Goal: Use online tool/utility: Use online tool/utility

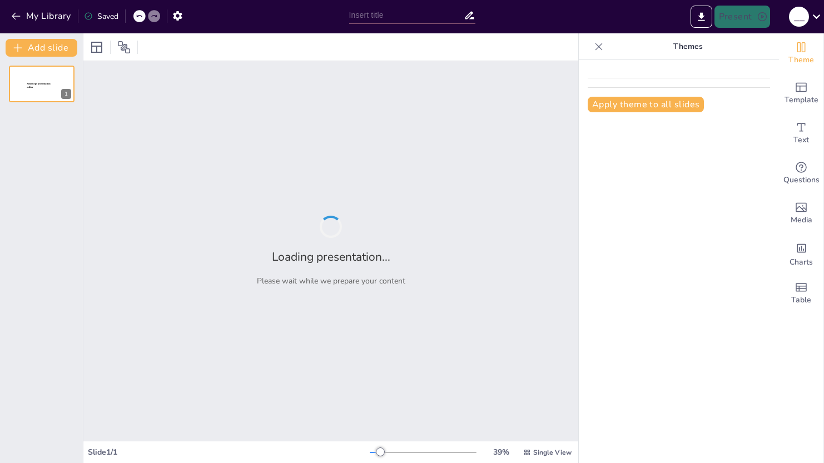
type input "Эффективное электроснабжение в системах жизнеобеспечения"
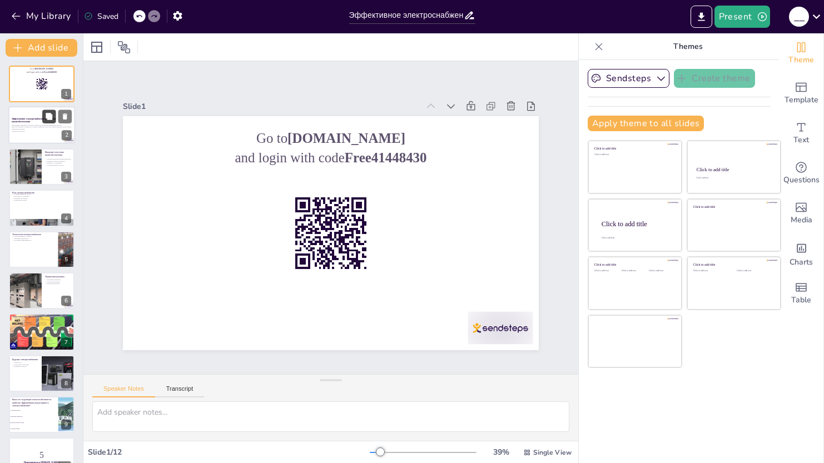
checkbox input "true"
click at [49, 118] on icon at bounding box center [49, 116] width 7 height 7
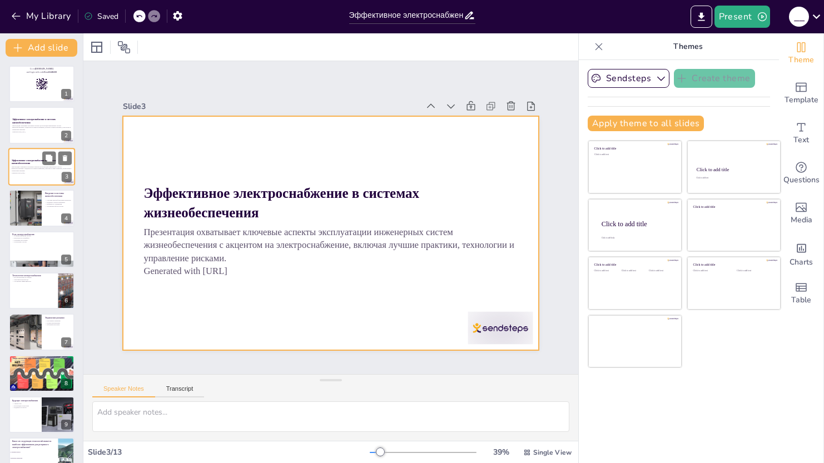
click at [44, 173] on p "Generated with [URL]" at bounding box center [42, 173] width 60 height 2
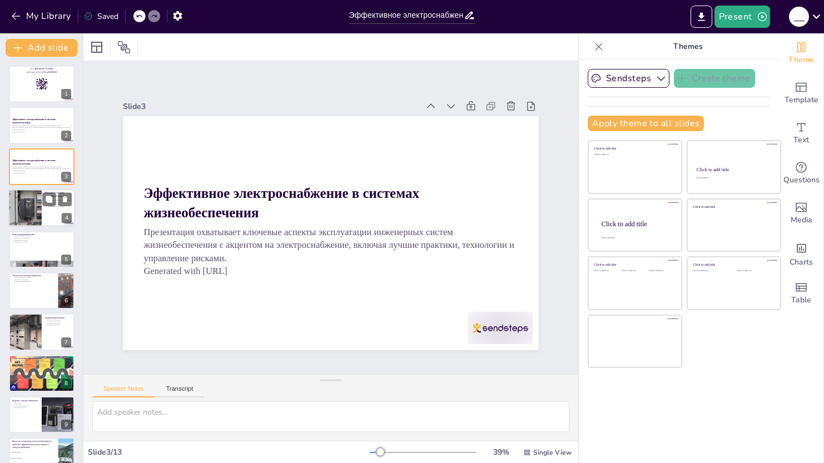
checkbox input "true"
click at [28, 193] on div at bounding box center [25, 208] width 49 height 38
type textarea "Loremip dolorsitametcons adipiscingeli seddoeiu tempori utlaboreetdolore magnaa…"
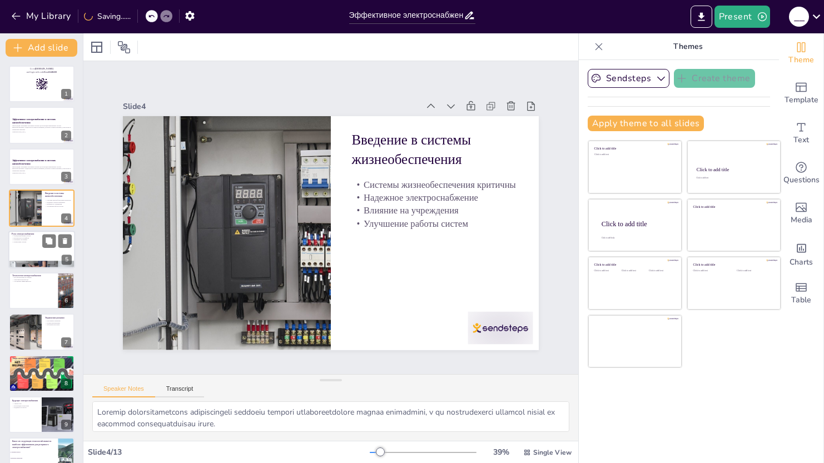
checkbox input "true"
click at [34, 255] on div at bounding box center [41, 250] width 67 height 38
type textarea "Электроснабжение – это основа для функционирования всех систем, и его надежност…"
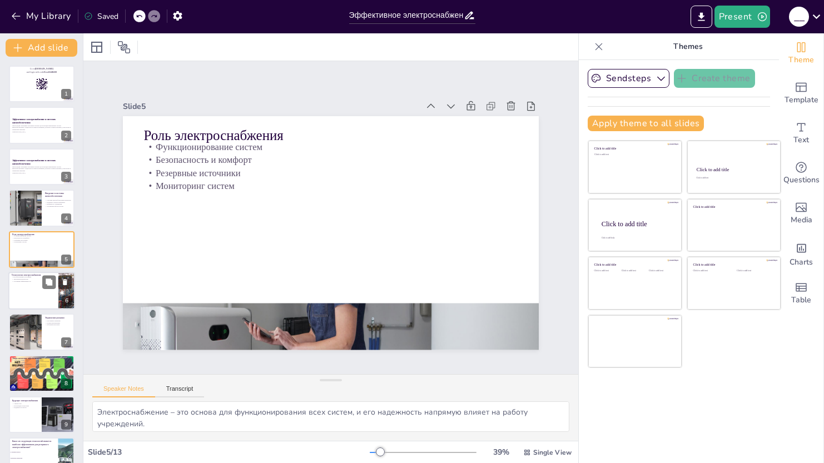
checkbox input "true"
click at [32, 287] on div at bounding box center [41, 291] width 67 height 38
type textarea "Возобновляемые источники энергии, такие как солнечные панели, становятся важным…"
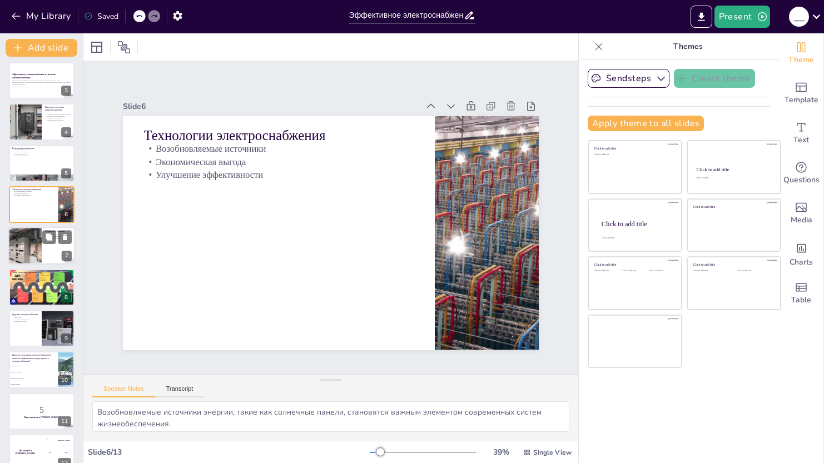
scroll to position [142, 0]
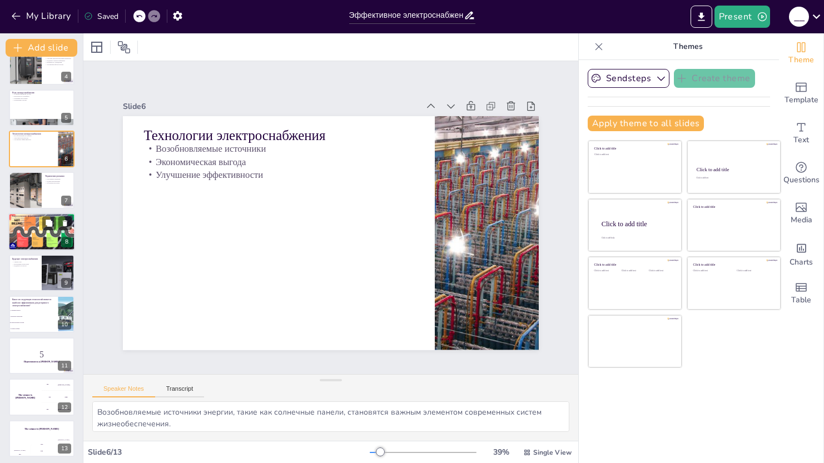
checkbox input "true"
click at [31, 237] on div at bounding box center [41, 232] width 67 height 38
type textarea "Снижение затрат на электроэнергию является одной из главных причин внедрения эн…"
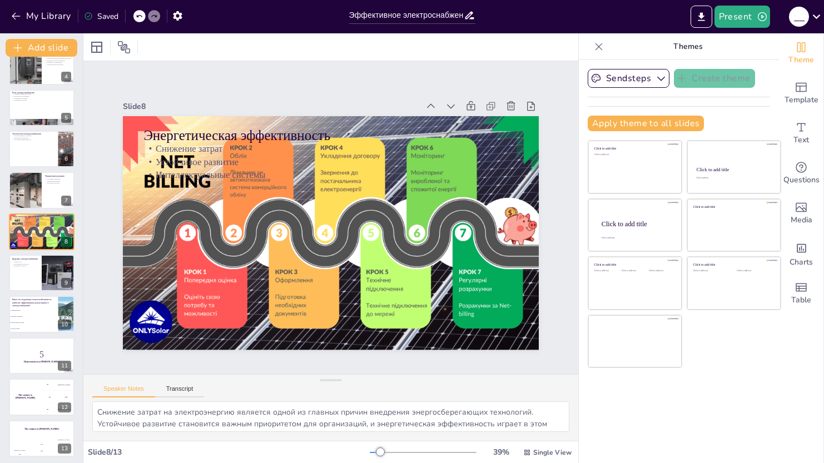
scroll to position [113, 0]
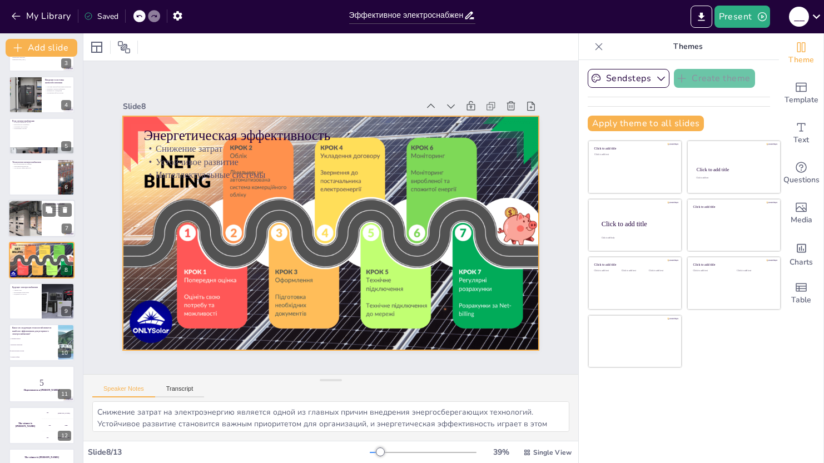
checkbox input "true"
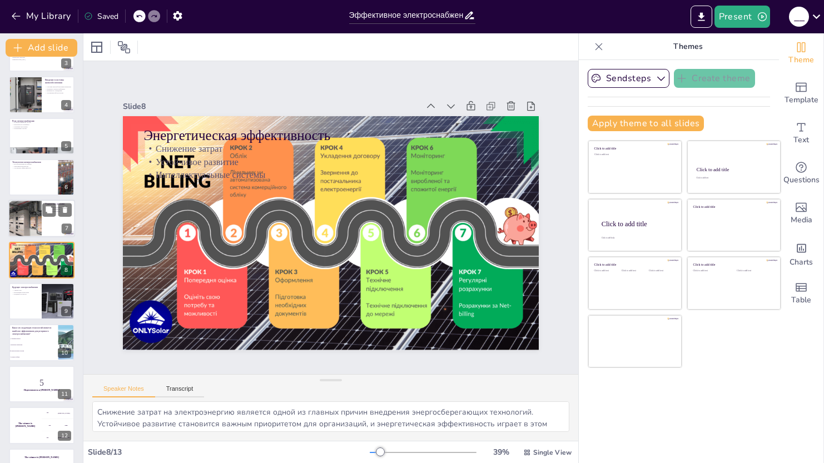
click at [28, 228] on div at bounding box center [25, 219] width 63 height 38
type textarea "Регулярные проверки оборудования позволяют выявлять потенциальные проблемы и пр…"
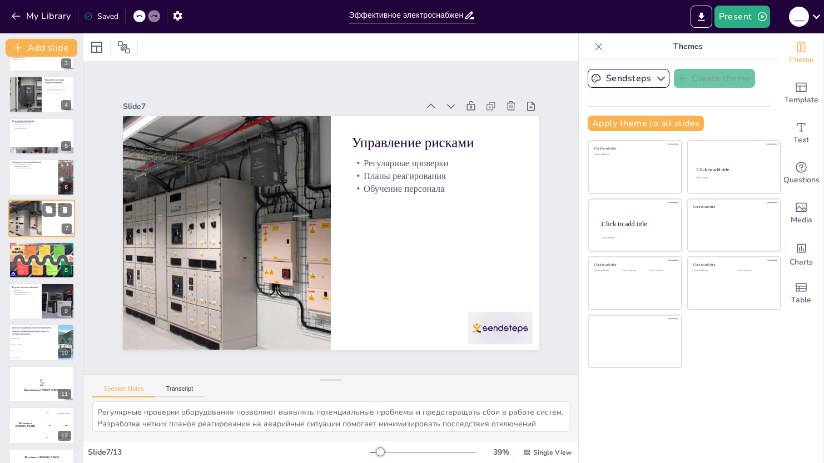
scroll to position [72, 0]
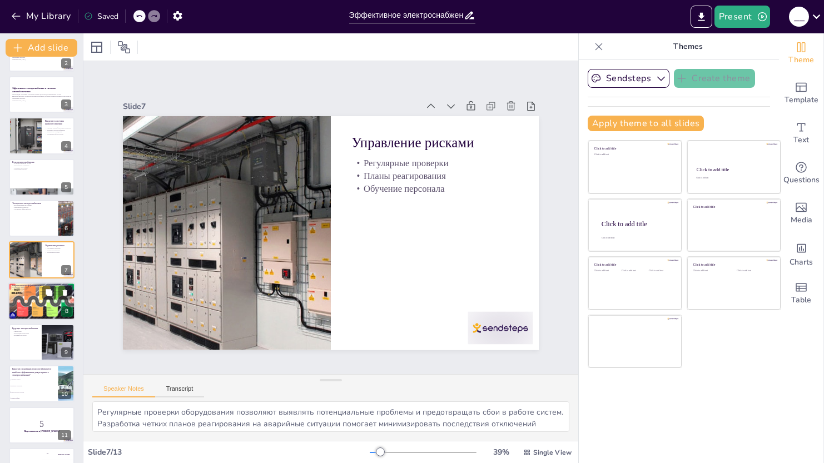
checkbox input "true"
click at [37, 309] on div at bounding box center [41, 301] width 67 height 38
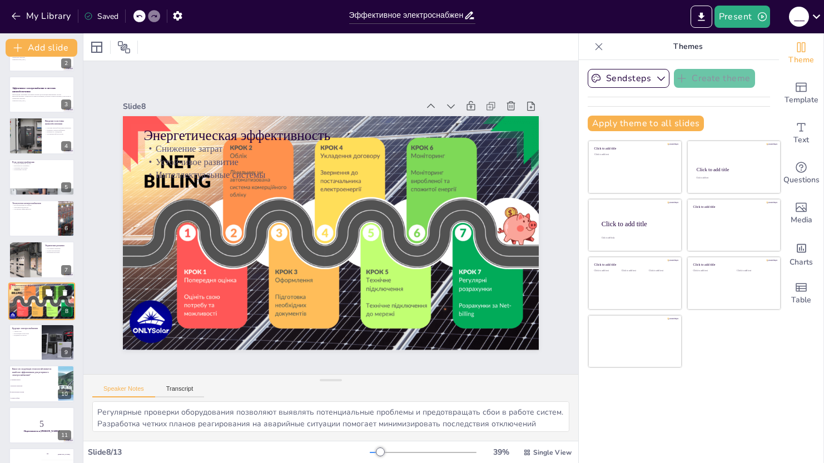
type textarea "Снижение затрат на электроэнергию является одной из главных причин внедрения эн…"
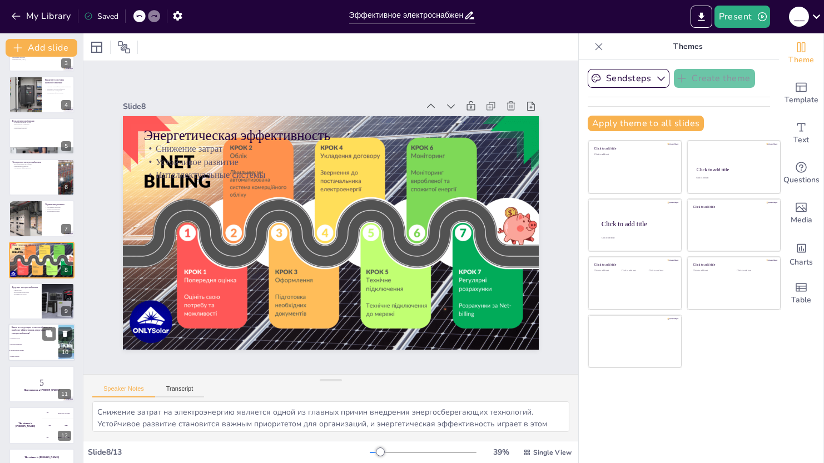
checkbox input "true"
click at [46, 354] on li "Газовые турбины" at bounding box center [33, 357] width 50 height 6
type textarea "Правильный ответ - аккумуляторные системы, так как они обеспечивают эффективное…"
checkbox input "true"
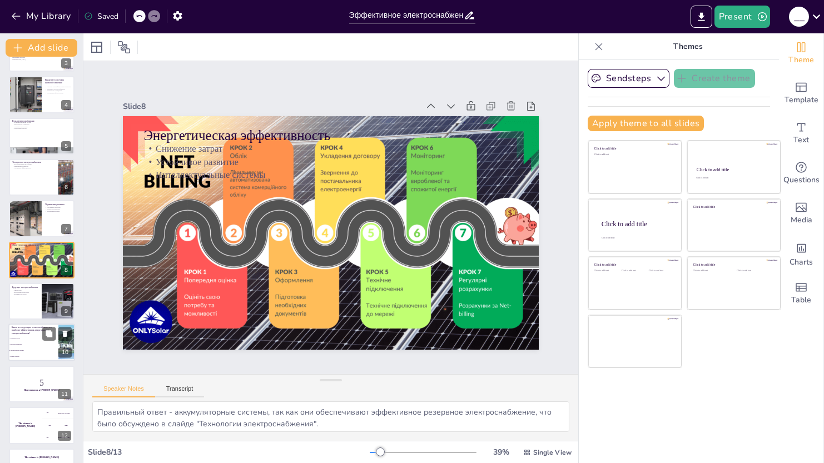
scroll to position [144, 0]
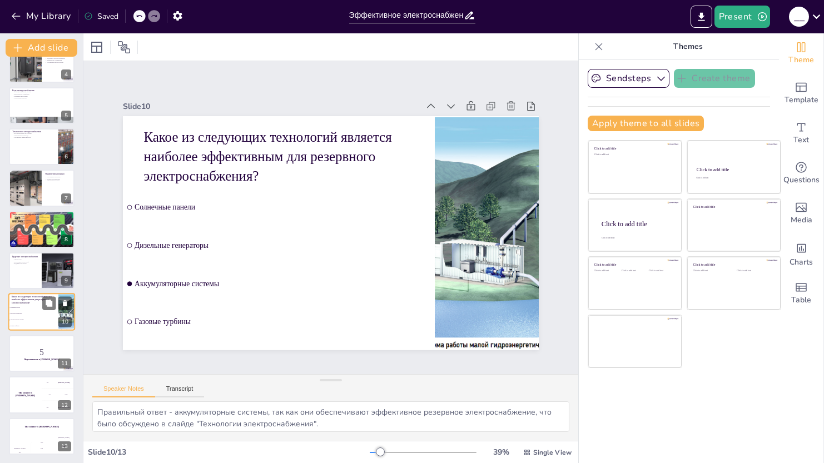
checkbox input "true"
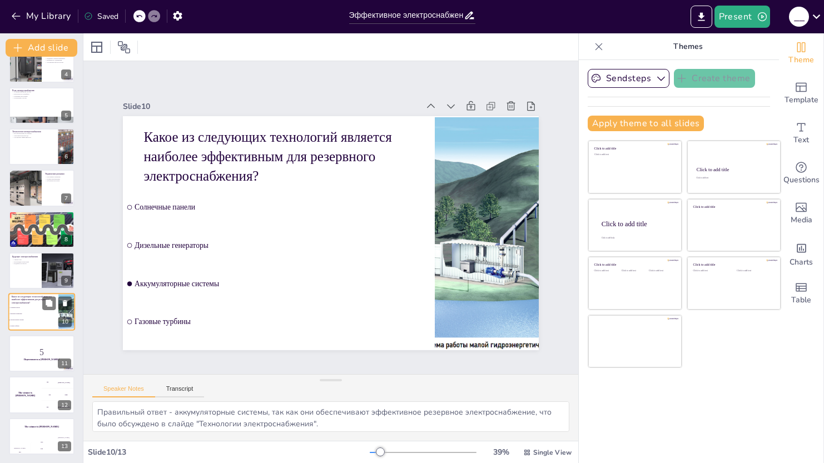
checkbox input "true"
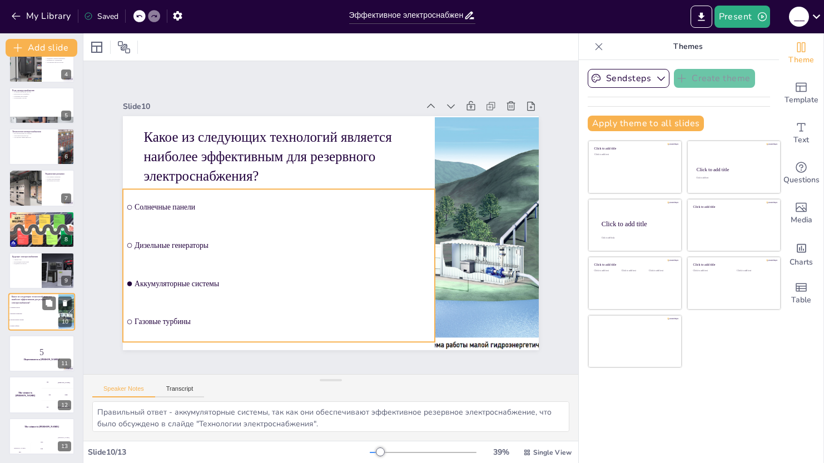
checkbox input "true"
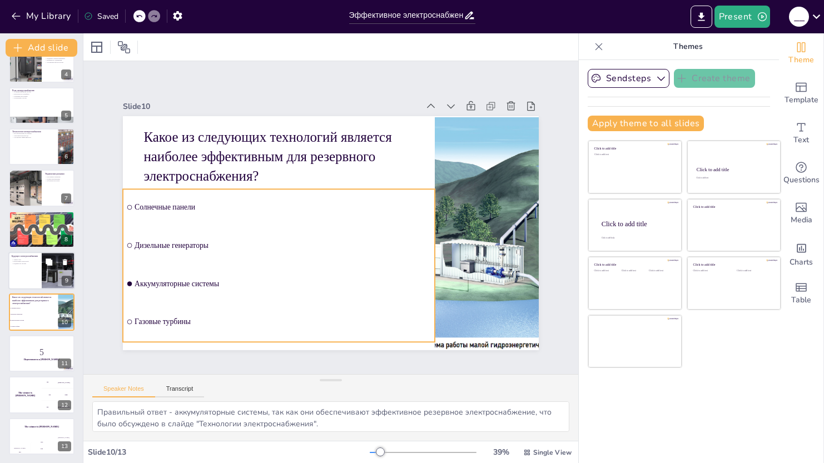
checkbox input "true"
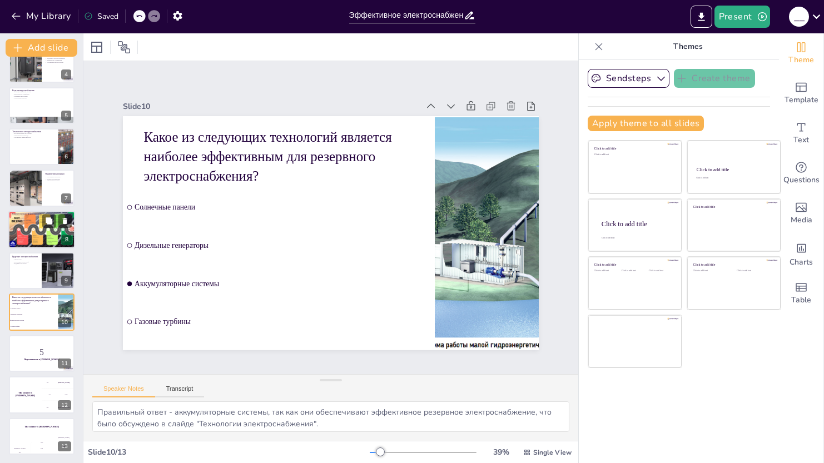
checkbox input "true"
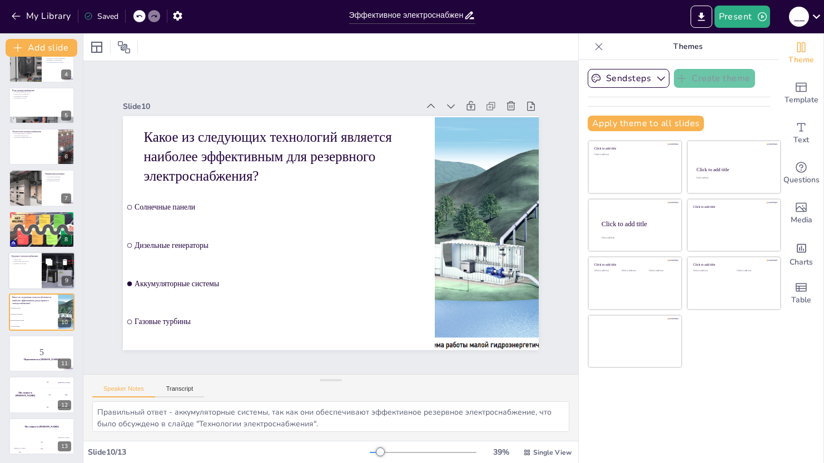
checkbox input "true"
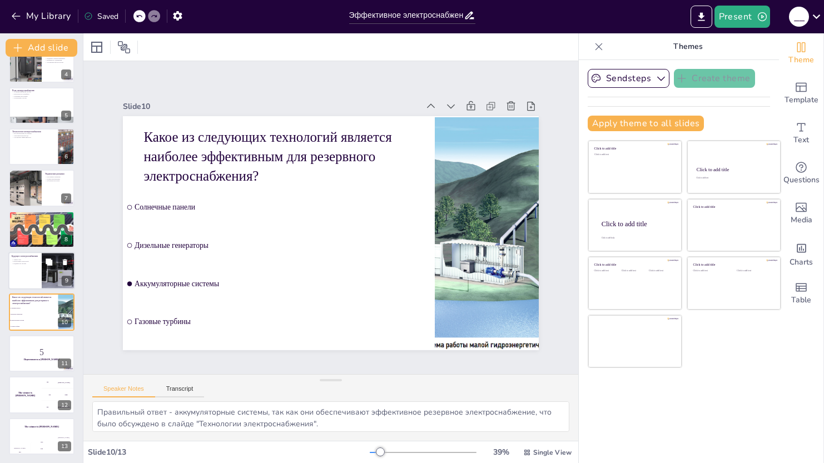
click at [34, 265] on div at bounding box center [41, 271] width 67 height 38
type textarea "Умные сети представляют собой важный шаг вперед в управлении электроснабжением …"
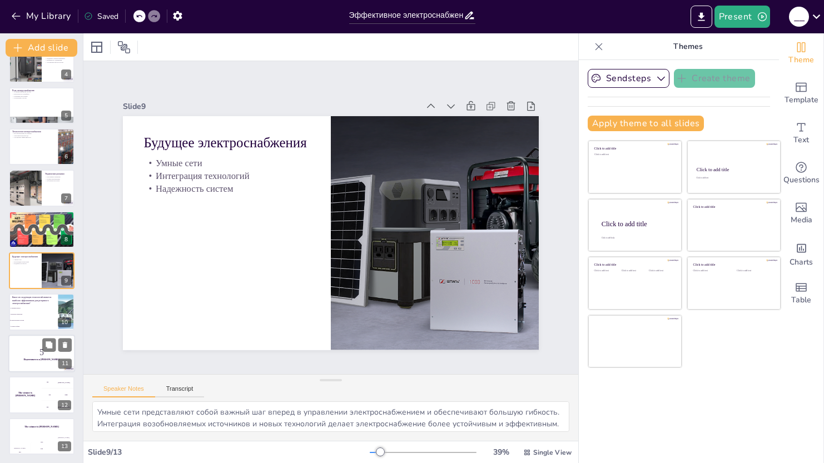
checkbox input "true"
click at [34, 353] on p "5" at bounding box center [42, 352] width 60 height 12
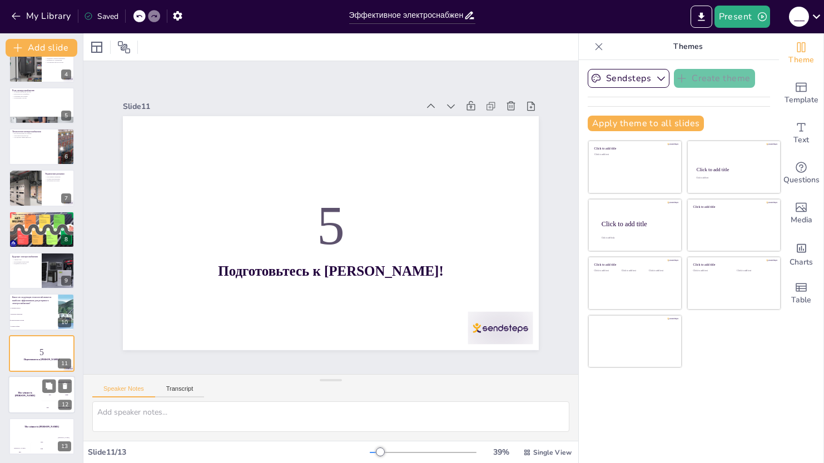
click at [36, 392] on div "The winner is [PERSON_NAME]" at bounding box center [24, 395] width 33 height 38
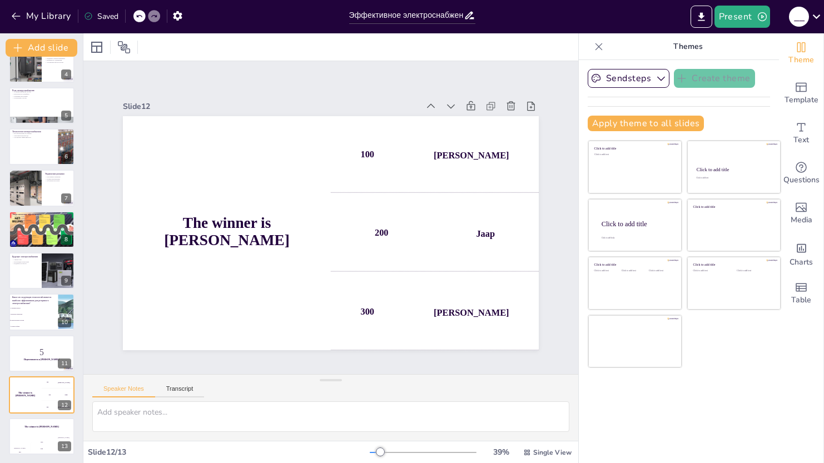
checkbox input "true"
